Goal: Task Accomplishment & Management: Manage account settings

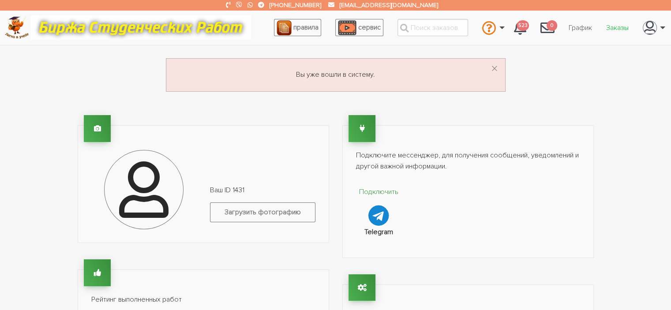
click at [615, 27] on link "Заказы" at bounding box center [617, 27] width 37 height 17
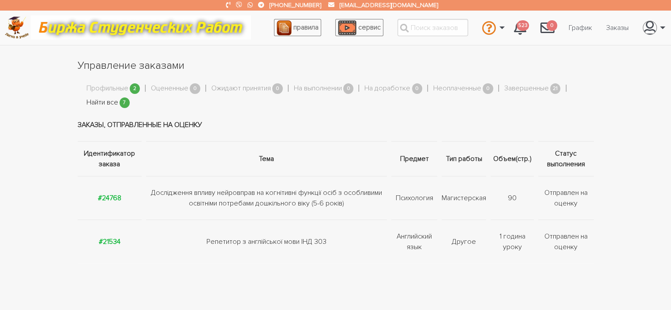
click at [96, 102] on link "Найти все" at bounding box center [102, 102] width 32 height 11
